Goal: Task Accomplishment & Management: Manage account settings

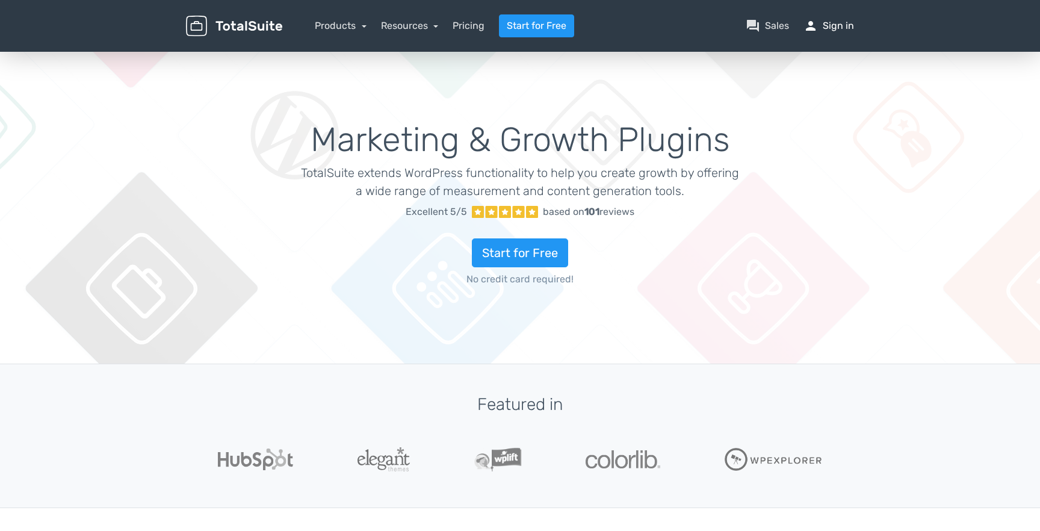
click at [835, 19] on link "person Sign in" at bounding box center [828, 26] width 51 height 14
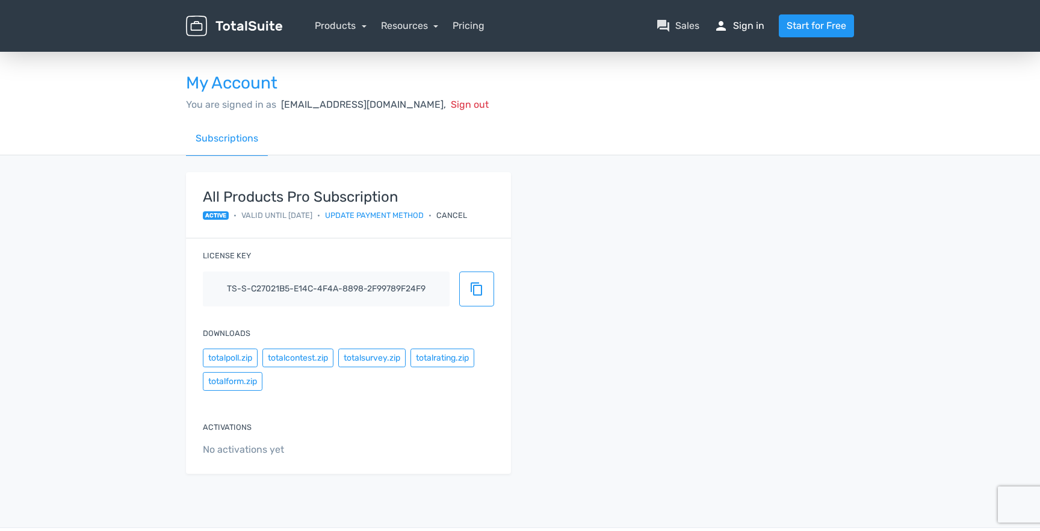
click at [745, 26] on link "person Sign in" at bounding box center [739, 26] width 51 height 14
click at [254, 23] on img at bounding box center [234, 26] width 96 height 21
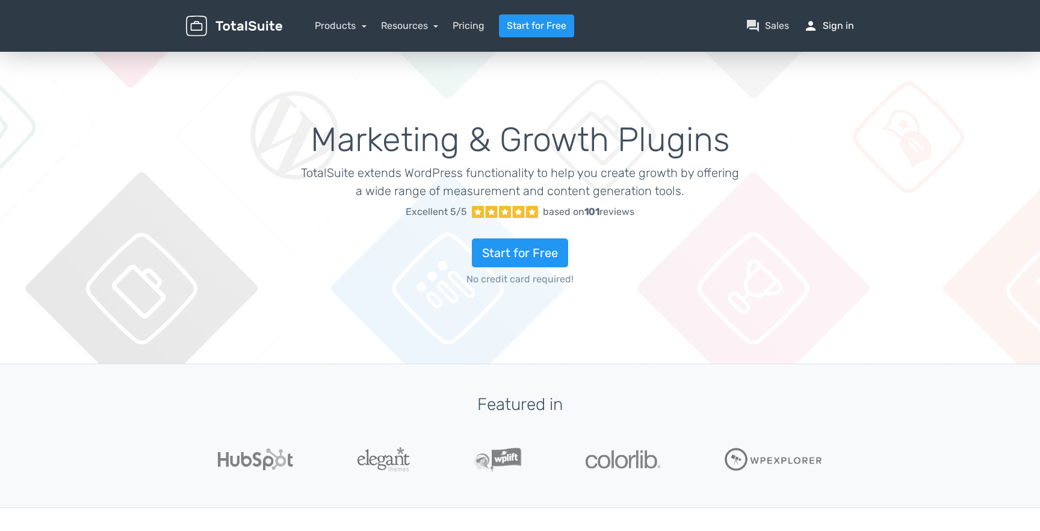
click at [820, 26] on link "person Sign in" at bounding box center [828, 26] width 51 height 14
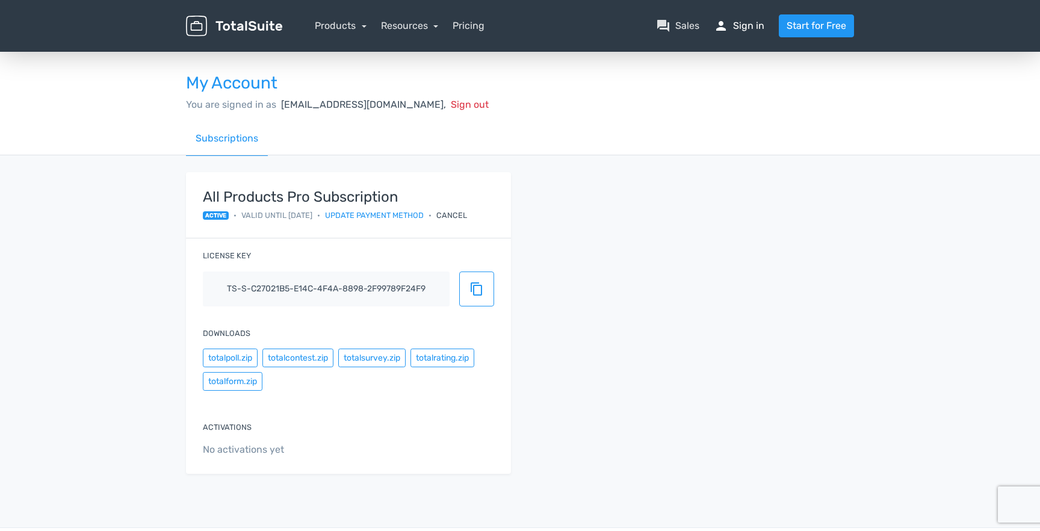
click at [736, 27] on link "person Sign in" at bounding box center [739, 26] width 51 height 14
click at [270, 111] on div "You are signed in as [EMAIL_ADDRESS][DOMAIN_NAME], Sign out" at bounding box center [520, 104] width 668 height 14
click at [215, 148] on link "Subscriptions" at bounding box center [227, 139] width 82 height 34
click at [223, 138] on link "Subscriptions" at bounding box center [227, 139] width 82 height 34
click at [379, 218] on link "Update payment method" at bounding box center [374, 214] width 99 height 11
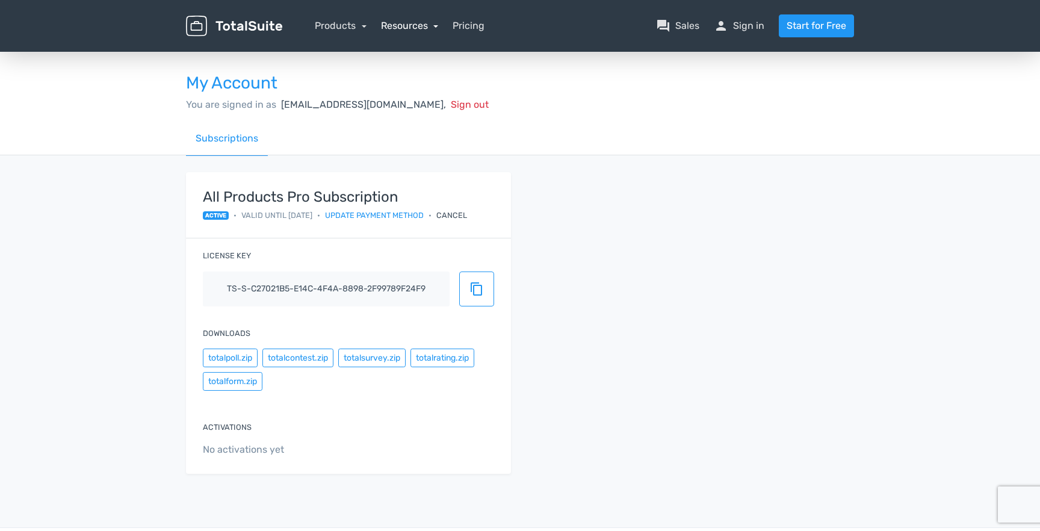
click at [407, 23] on link "Resources" at bounding box center [410, 25] width 58 height 11
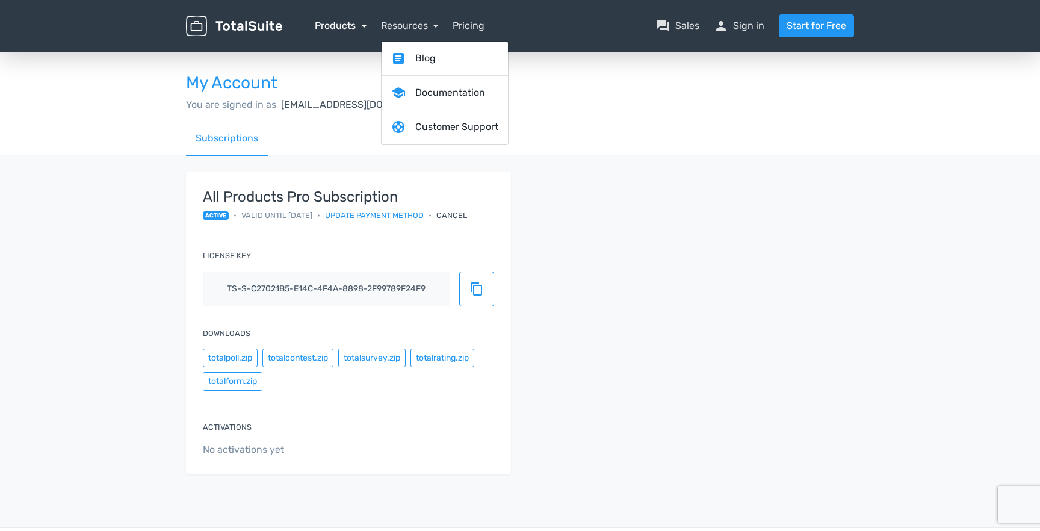
click at [354, 28] on link "Products" at bounding box center [341, 25] width 52 height 11
